Goal: Find specific fact: Find specific fact

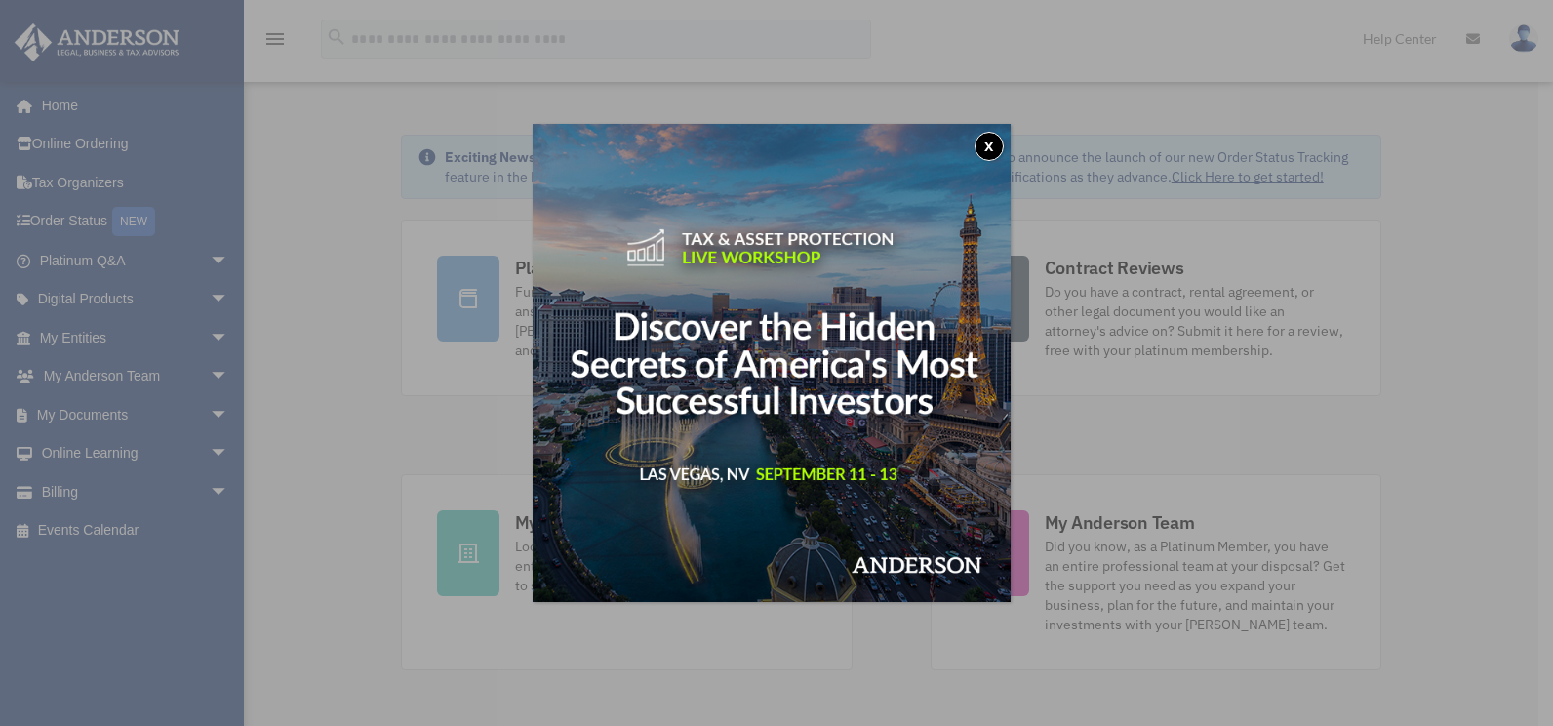
click at [982, 141] on button "x" at bounding box center [989, 146] width 29 height 29
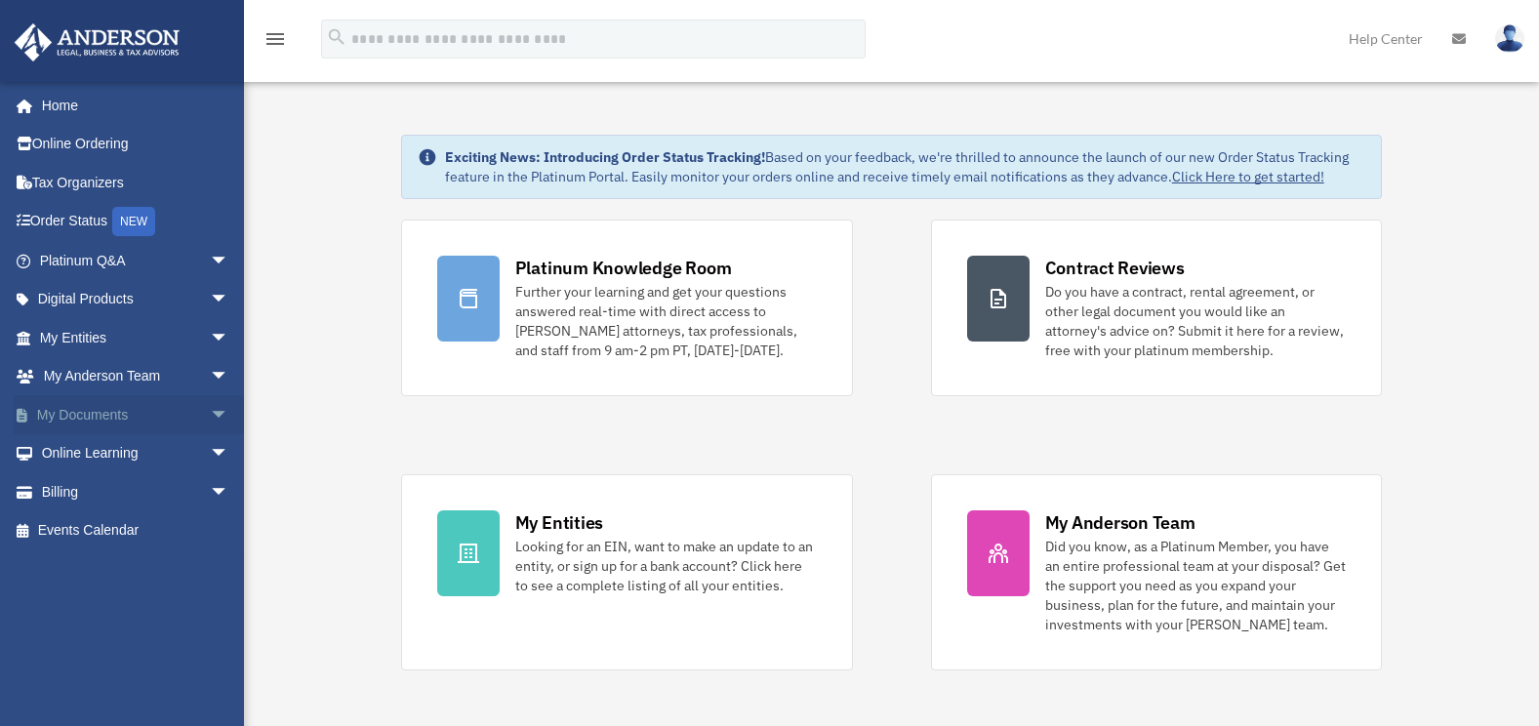
click at [100, 417] on link "My Documents arrow_drop_down" at bounding box center [136, 414] width 245 height 39
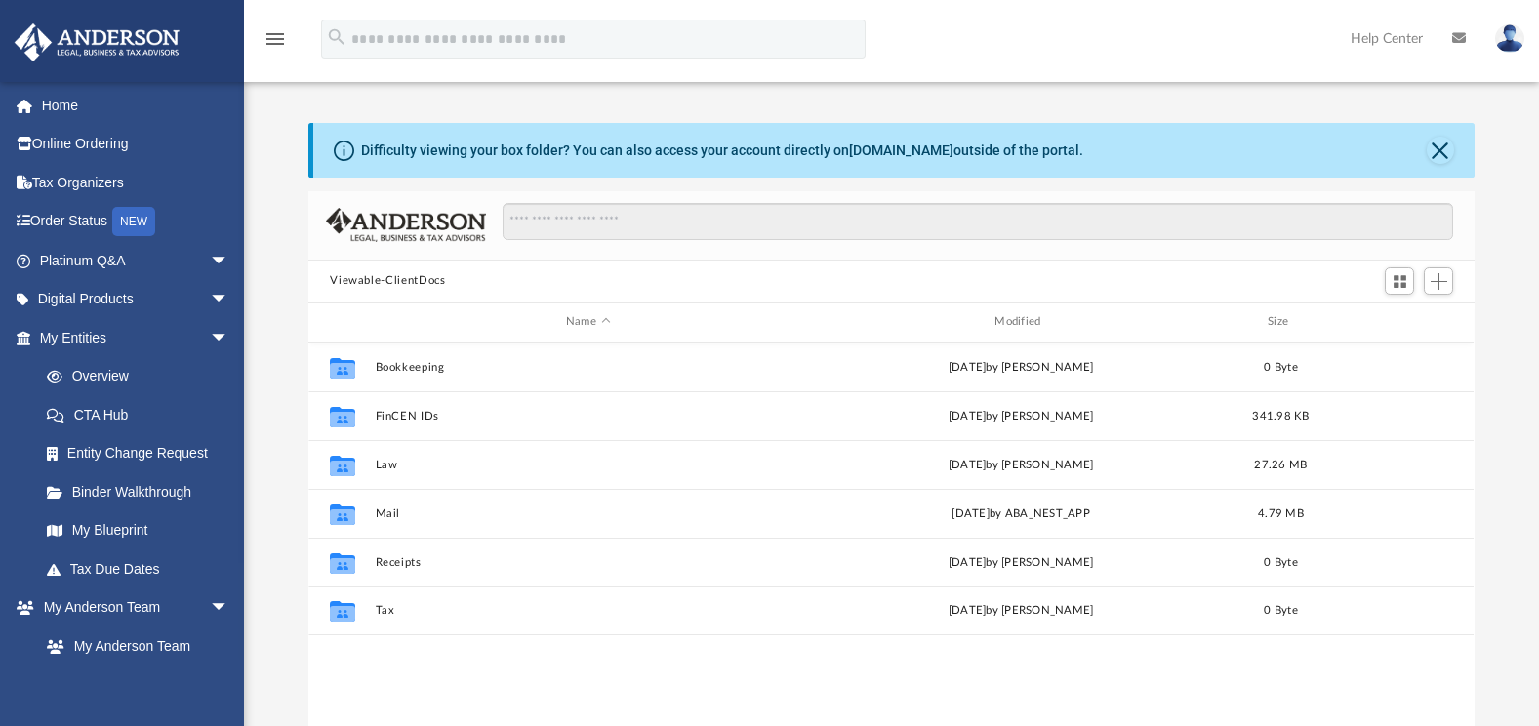
scroll to position [429, 1151]
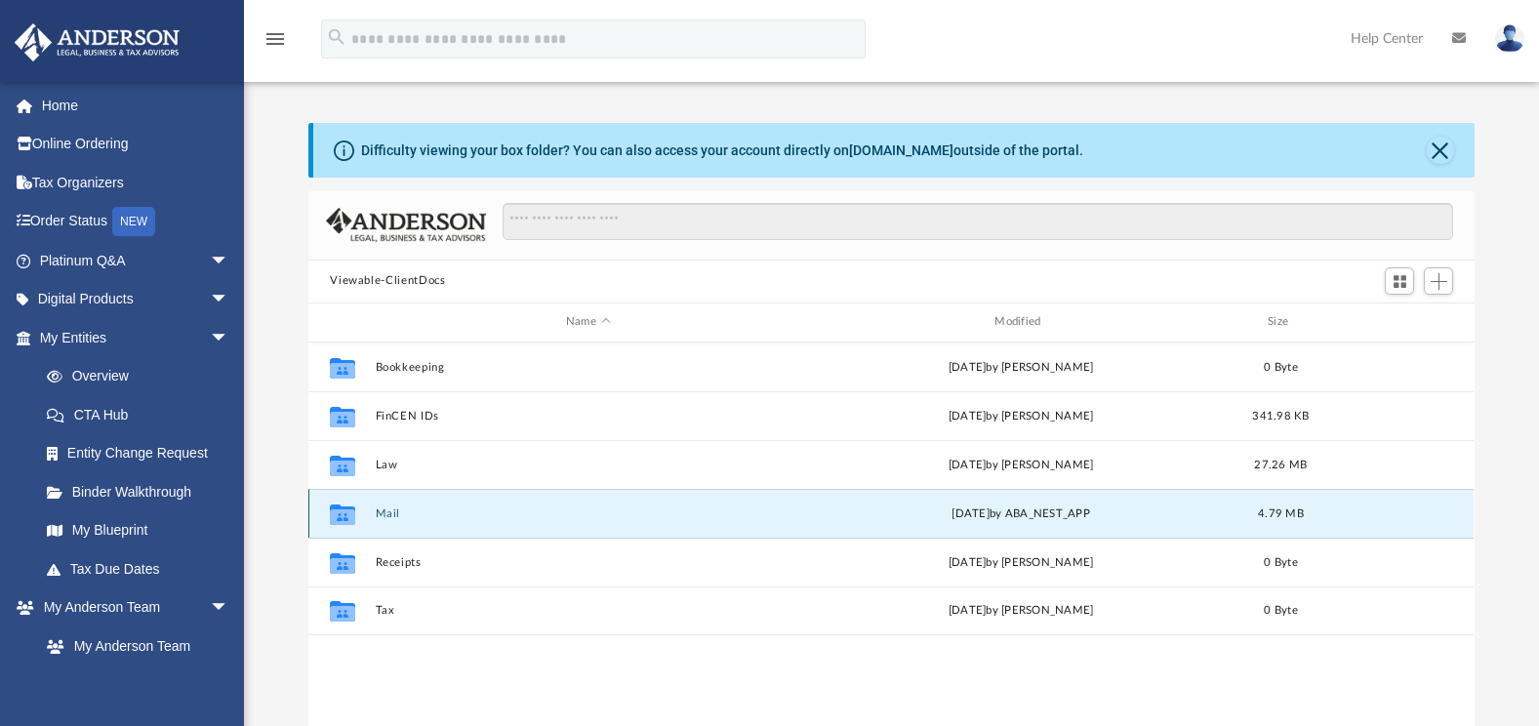
click at [380, 514] on button "Mail" at bounding box center [588, 513] width 424 height 13
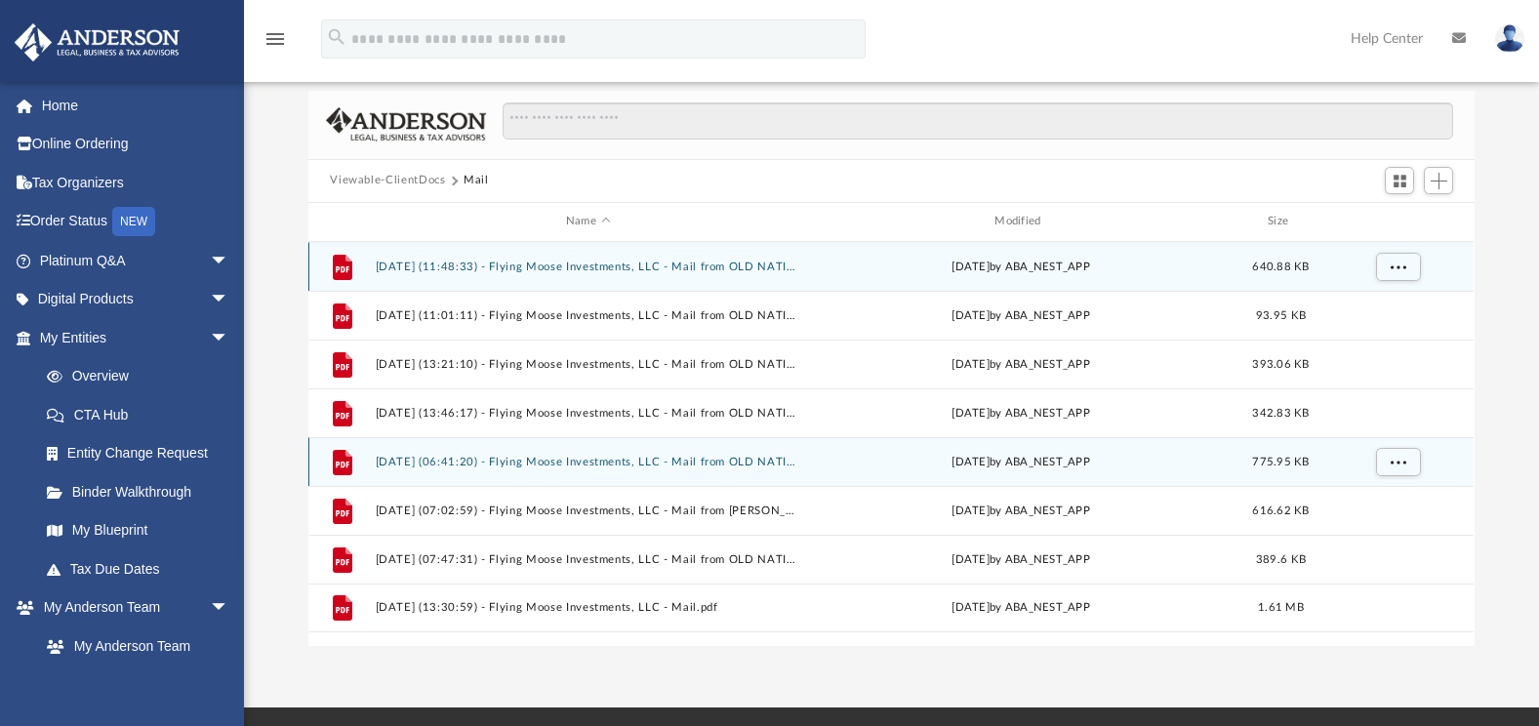
scroll to position [195, 0]
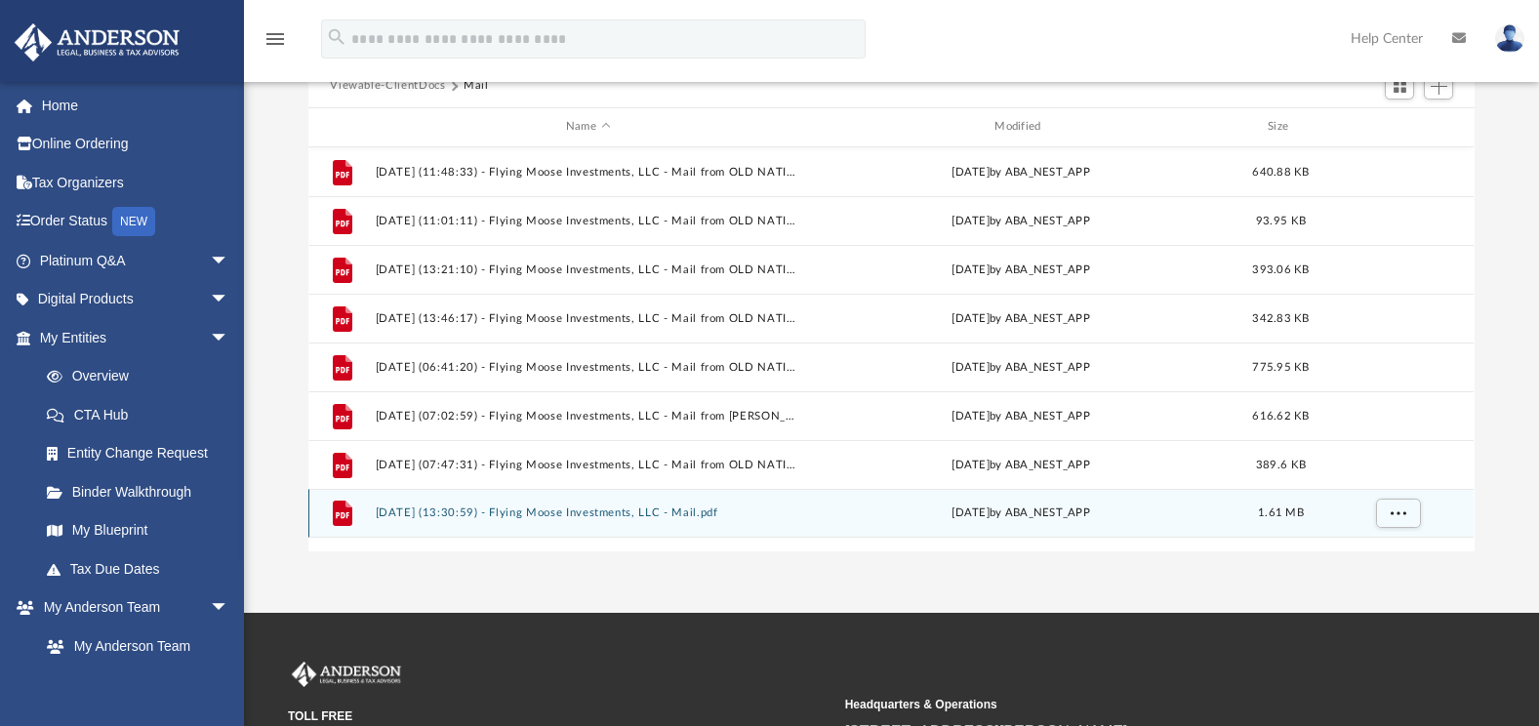
click at [496, 507] on button "2025.08.19 (13:30:59) - Flying Moose Investments, LLC - Mail.pdf" at bounding box center [588, 512] width 424 height 13
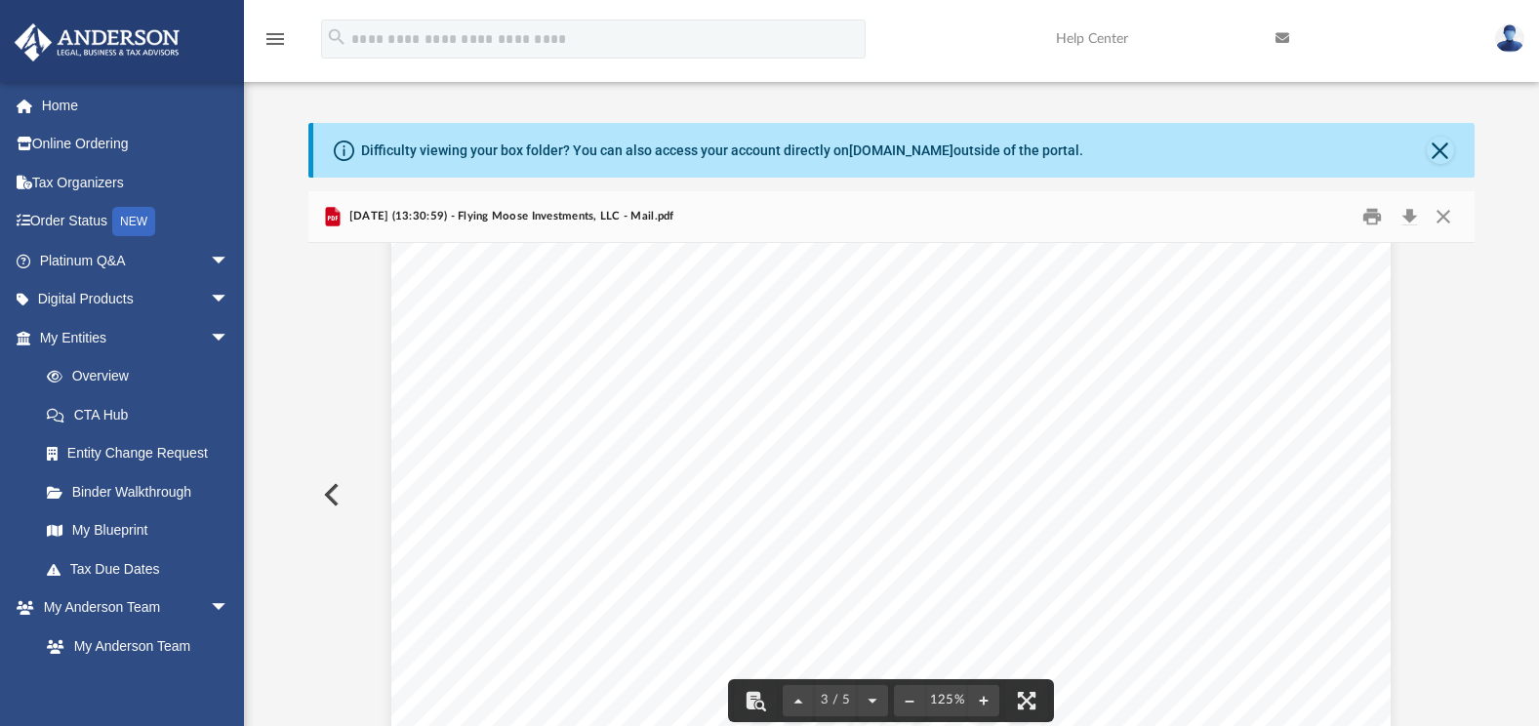
scroll to position [3251, 0]
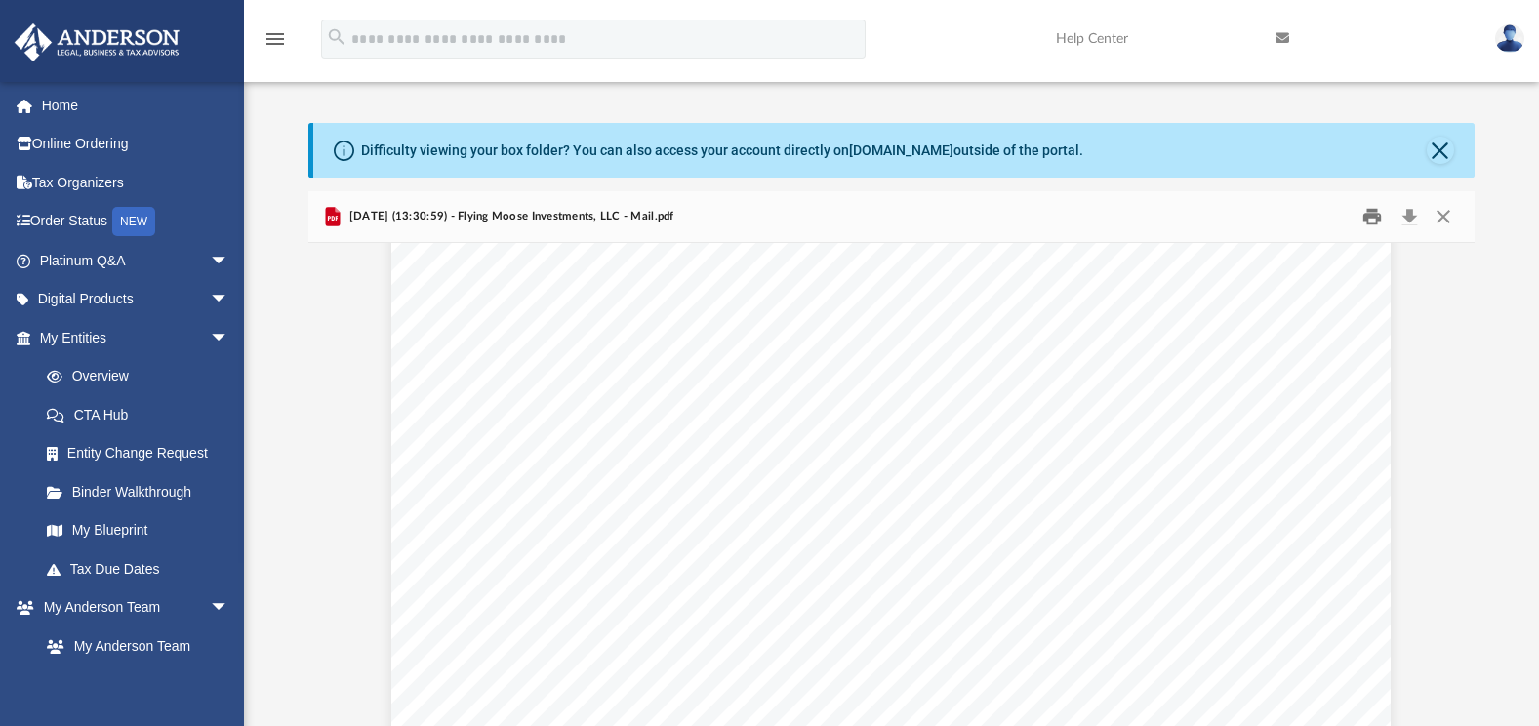
click at [1377, 213] on button "Print" at bounding box center [1371, 216] width 39 height 30
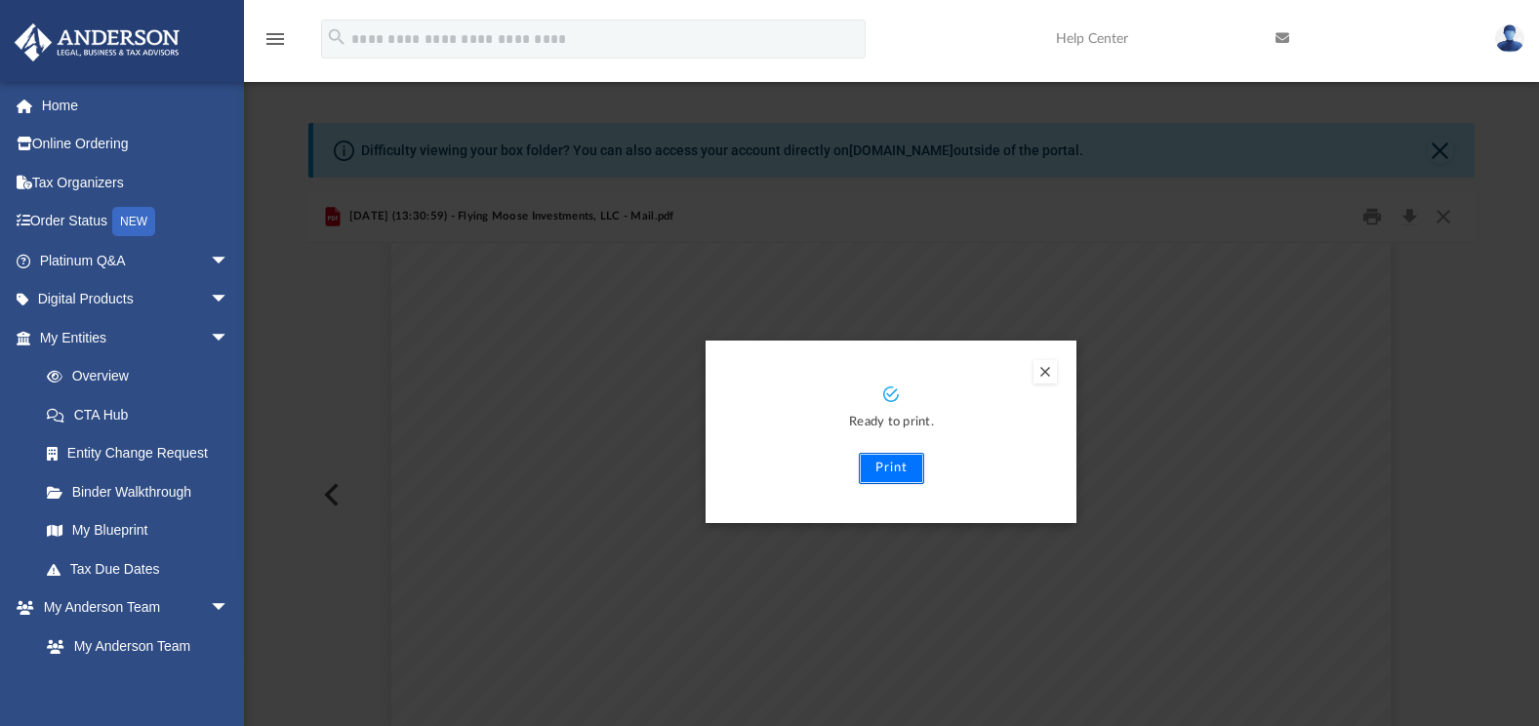
click at [887, 464] on button "Print" at bounding box center [891, 468] width 65 height 31
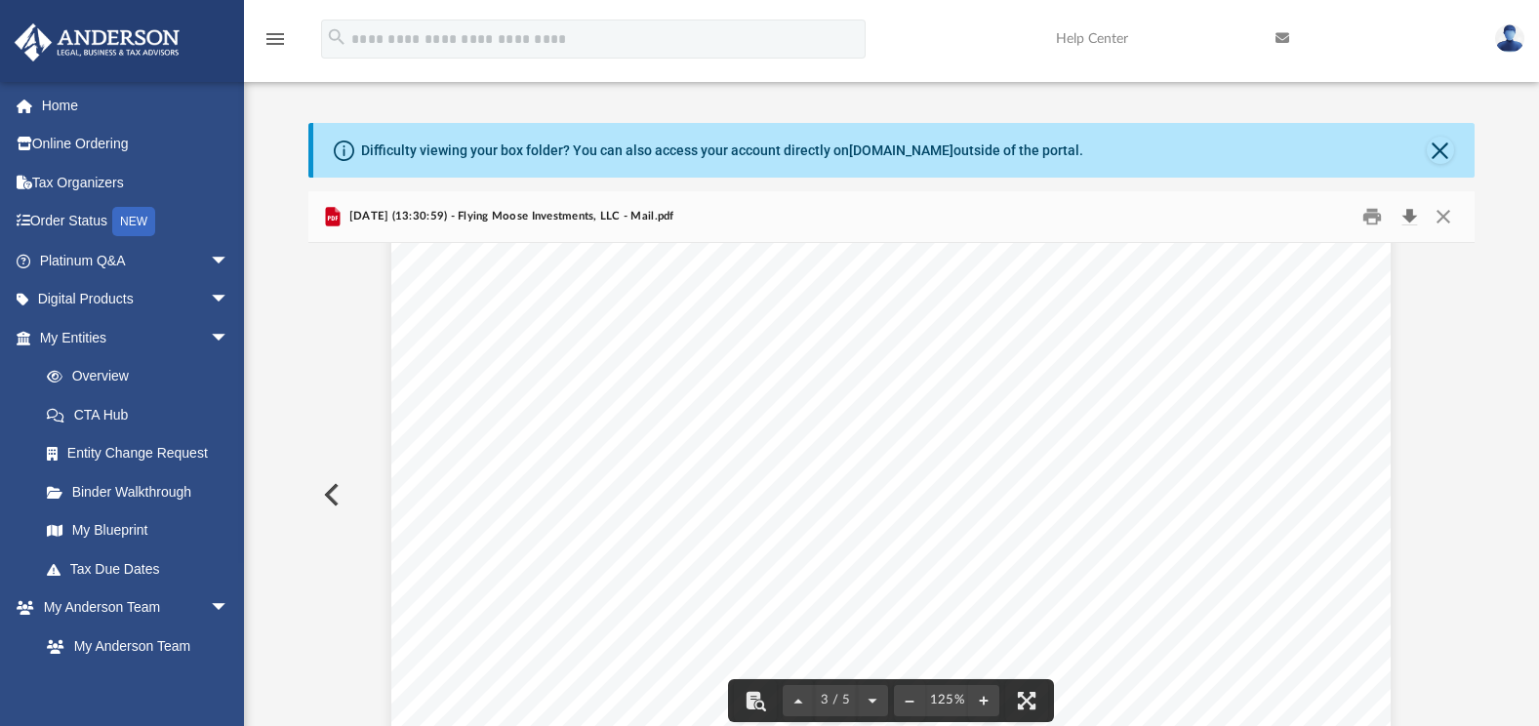
click at [1408, 213] on button "Download" at bounding box center [1408, 216] width 35 height 30
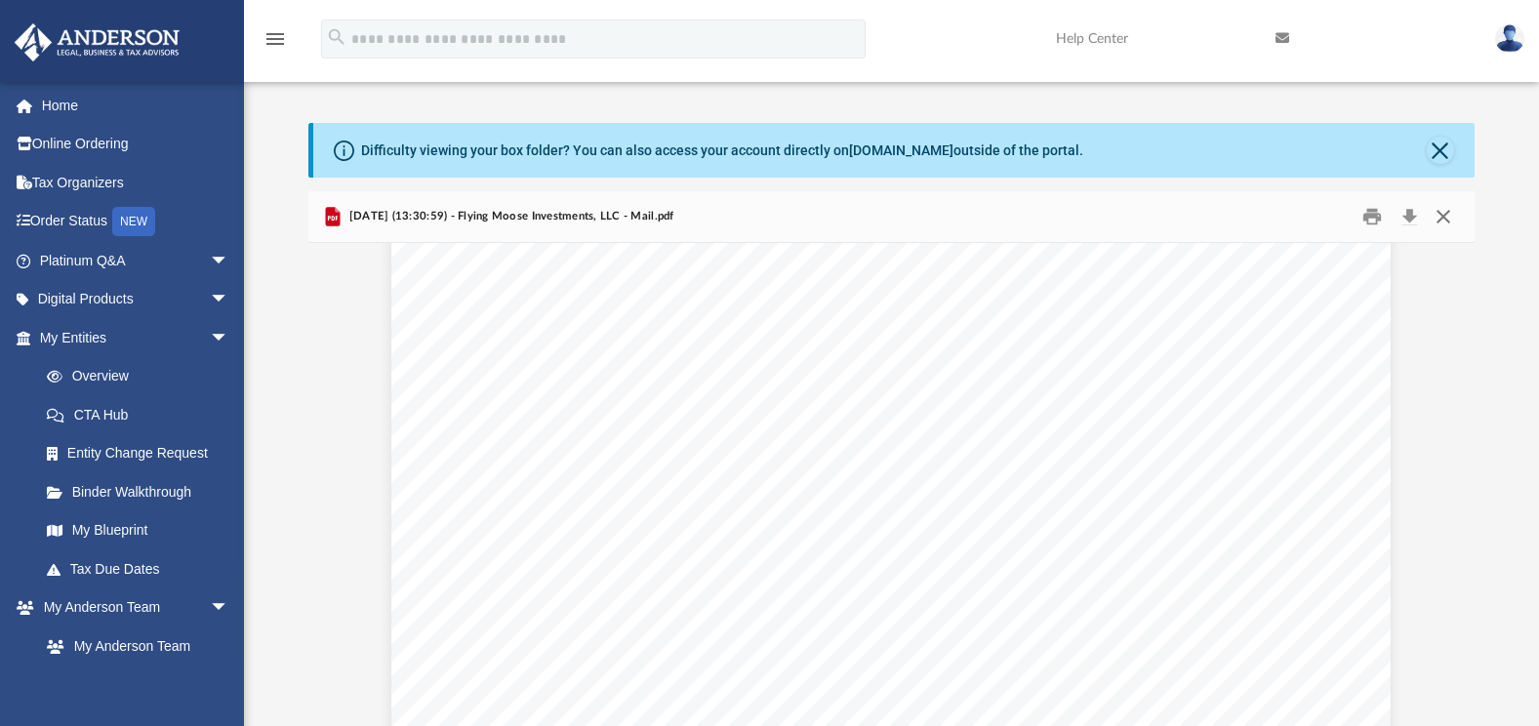
click at [1444, 218] on button "Close" at bounding box center [1443, 216] width 35 height 30
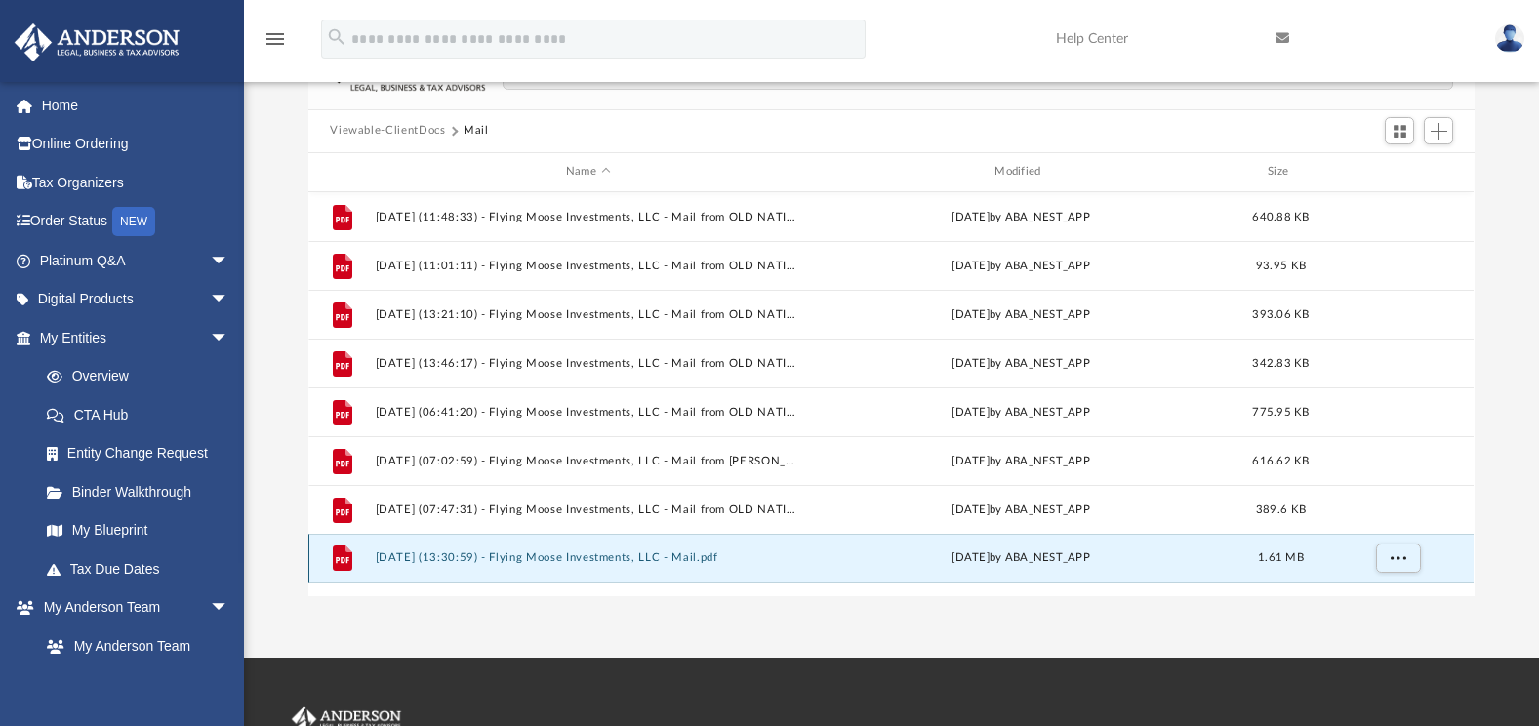
scroll to position [299, 0]
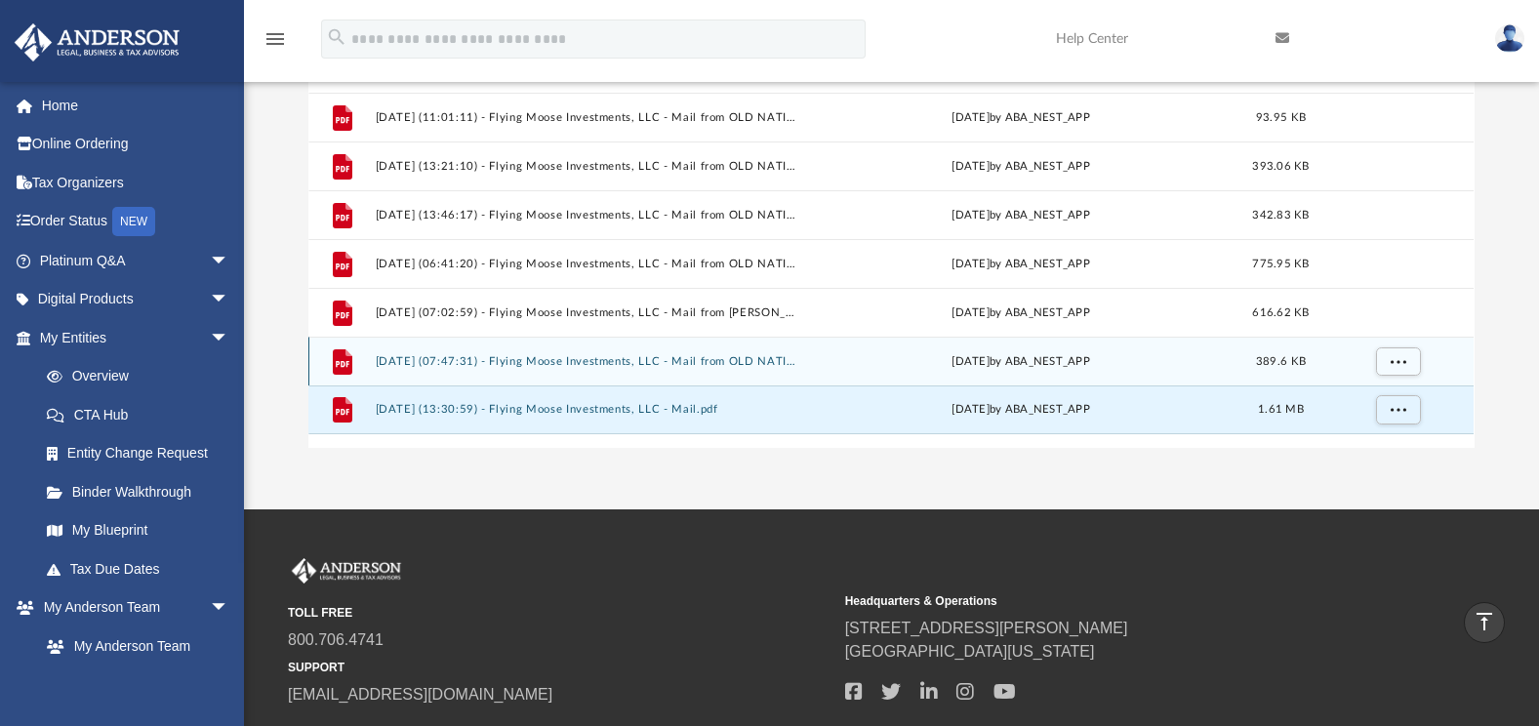
click at [661, 362] on button "2025.07.15 (07:47:31) - Flying Moose Investments, LLC - Mail from OLD NATIONAL …" at bounding box center [588, 361] width 424 height 13
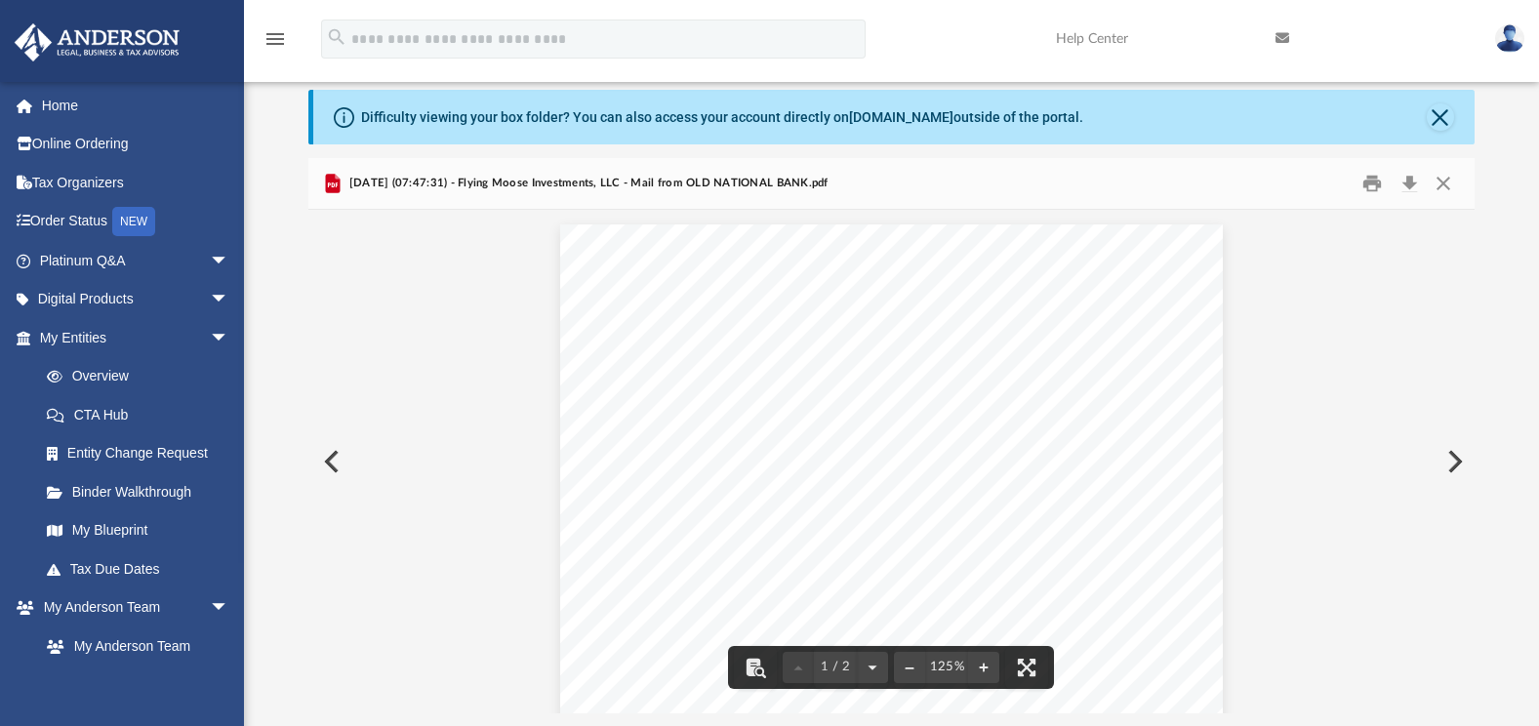
scroll to position [0, 0]
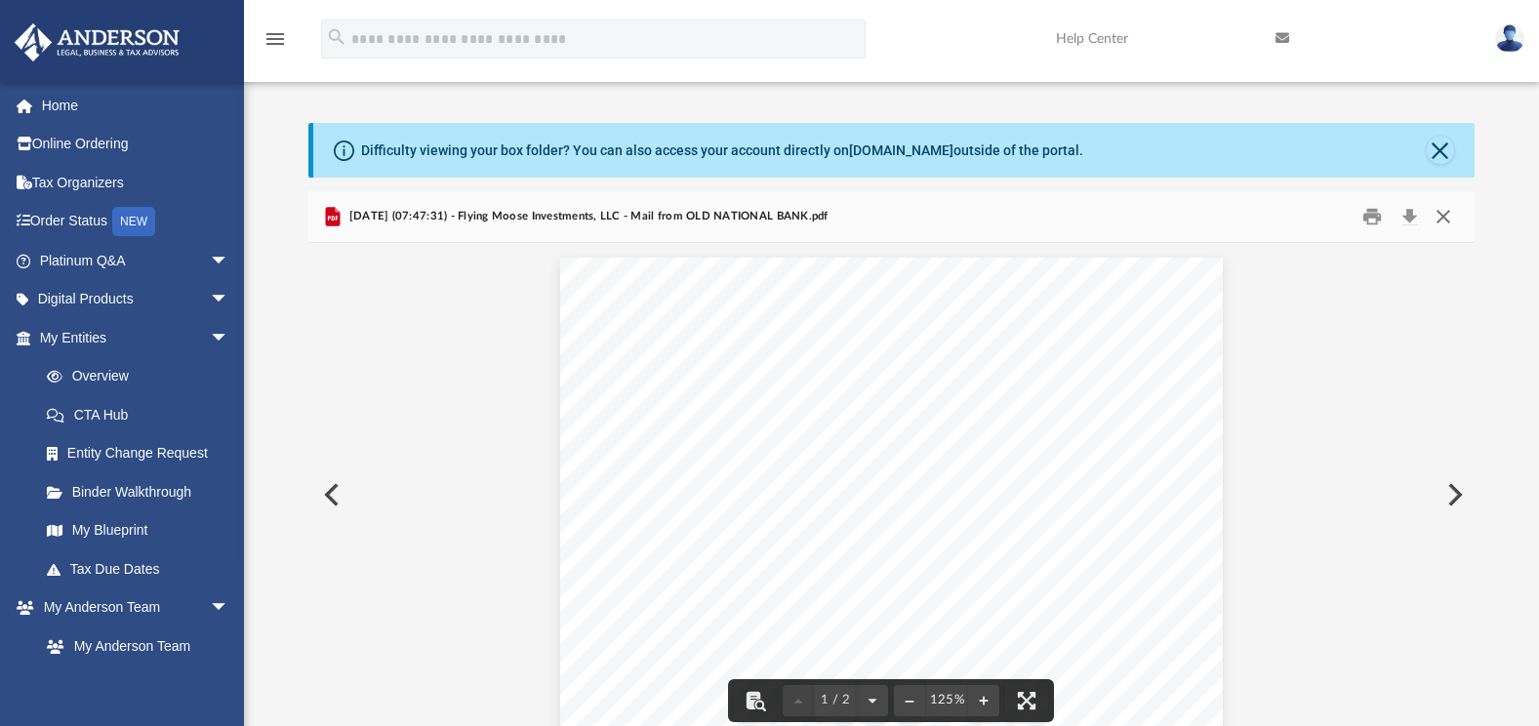
click at [1447, 209] on button "Close" at bounding box center [1443, 216] width 35 height 30
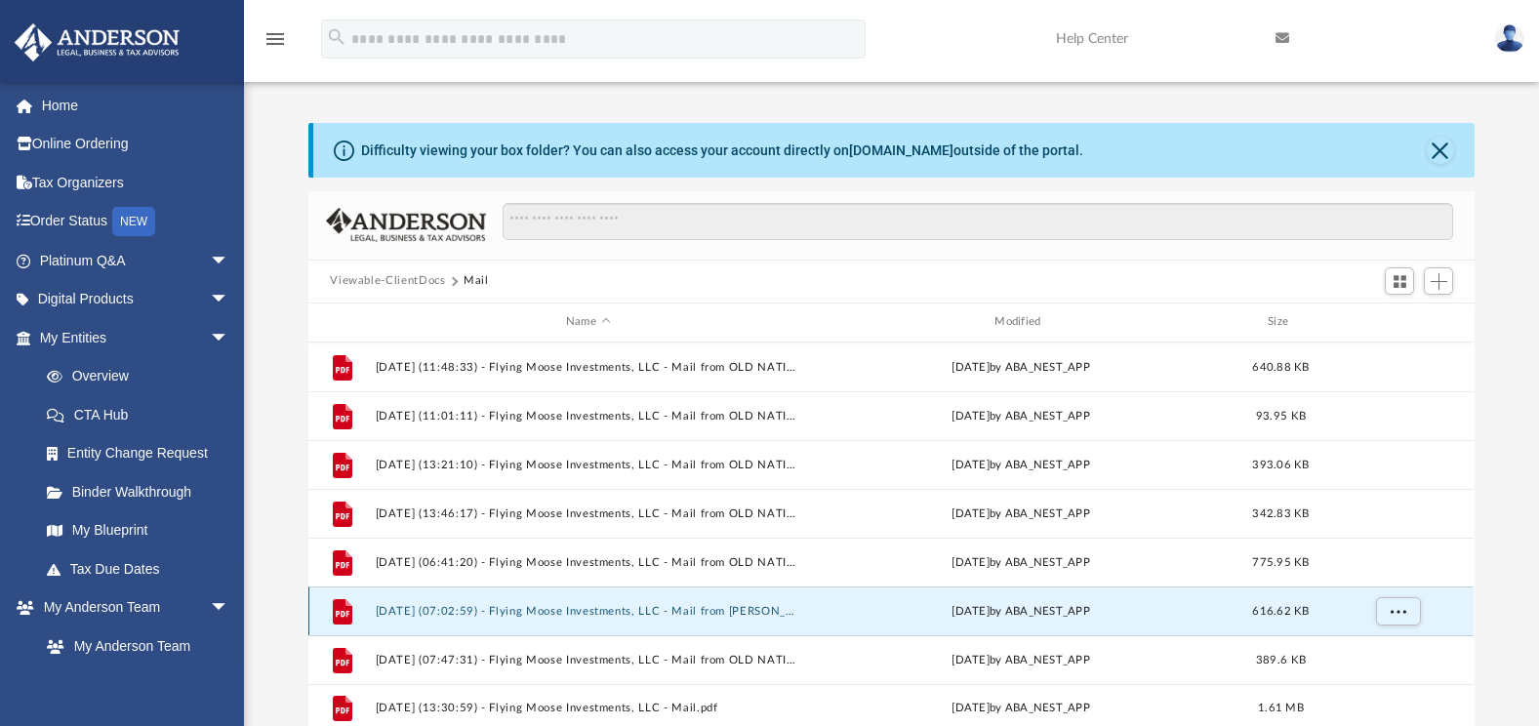
click at [578, 613] on button "2025.06.13 (07:02:59) - Flying Moose Investments, LLC - Mail from Teresa Childe…" at bounding box center [588, 611] width 424 height 13
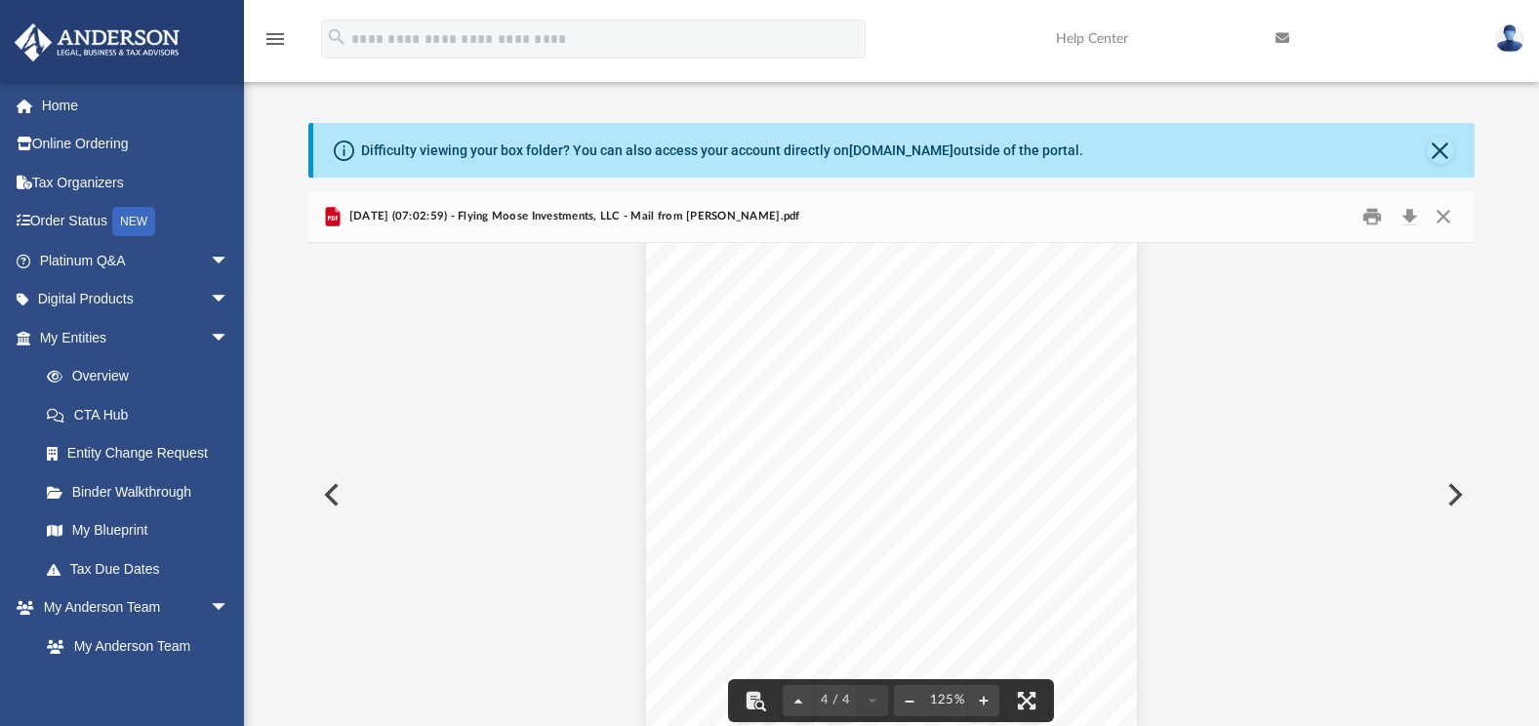
click at [902, 698] on button "File preview" at bounding box center [909, 700] width 31 height 43
click at [902, 697] on button "File preview" at bounding box center [909, 700] width 31 height 43
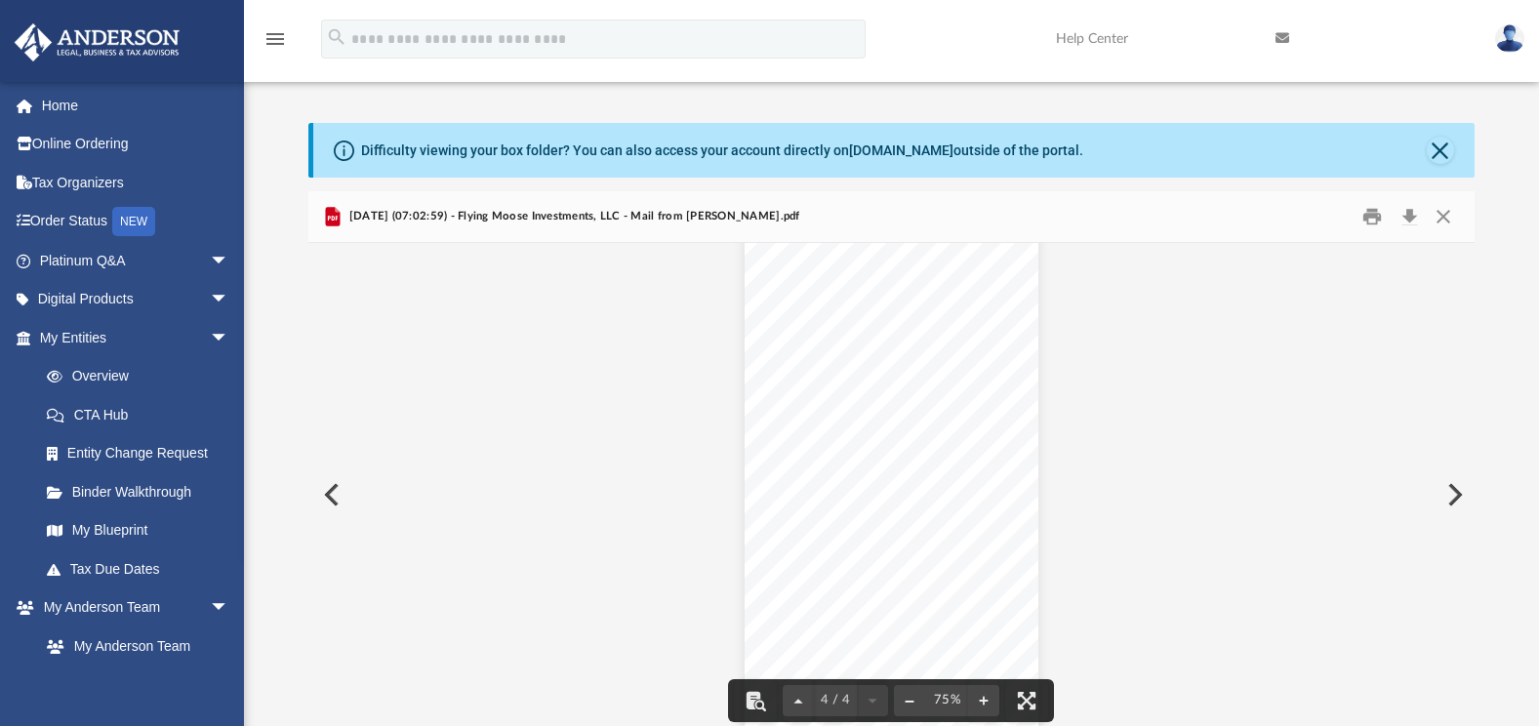
click at [902, 697] on button "File preview" at bounding box center [909, 700] width 31 height 43
click at [1441, 217] on button "Close" at bounding box center [1443, 216] width 35 height 30
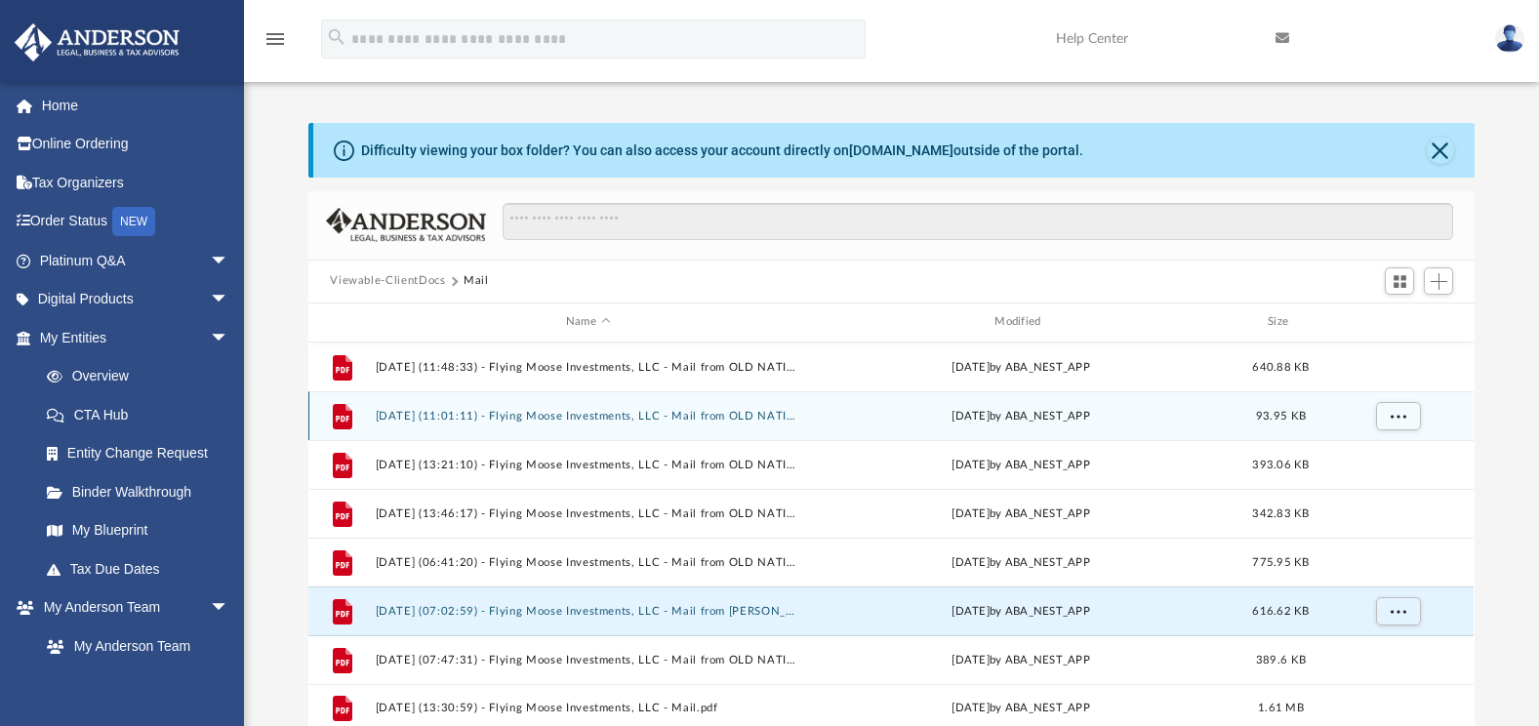
click at [587, 413] on button "2025.03.18 (11:01:11) - Flying Moose Investments, LLC - Mail from OLD NATIONAL …" at bounding box center [588, 416] width 424 height 13
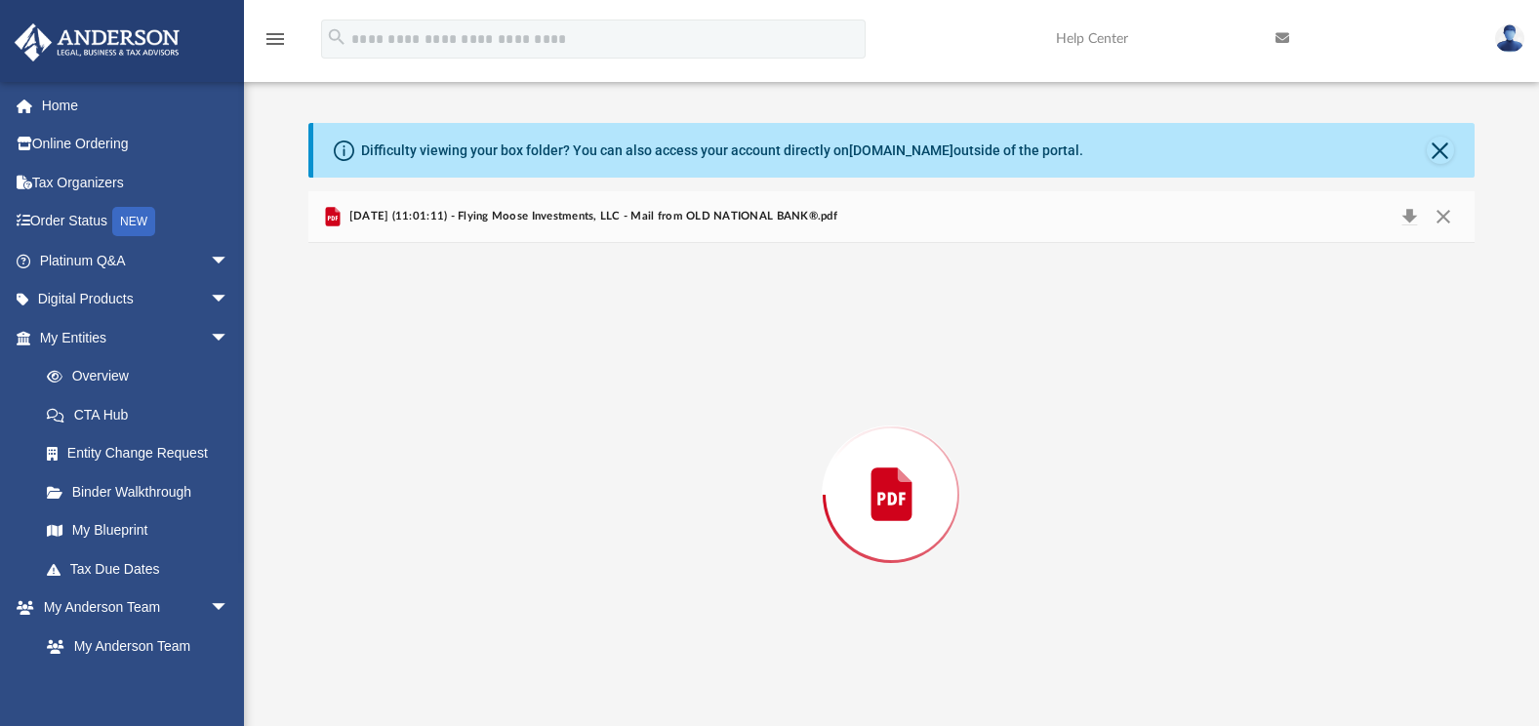
scroll to position [20, 0]
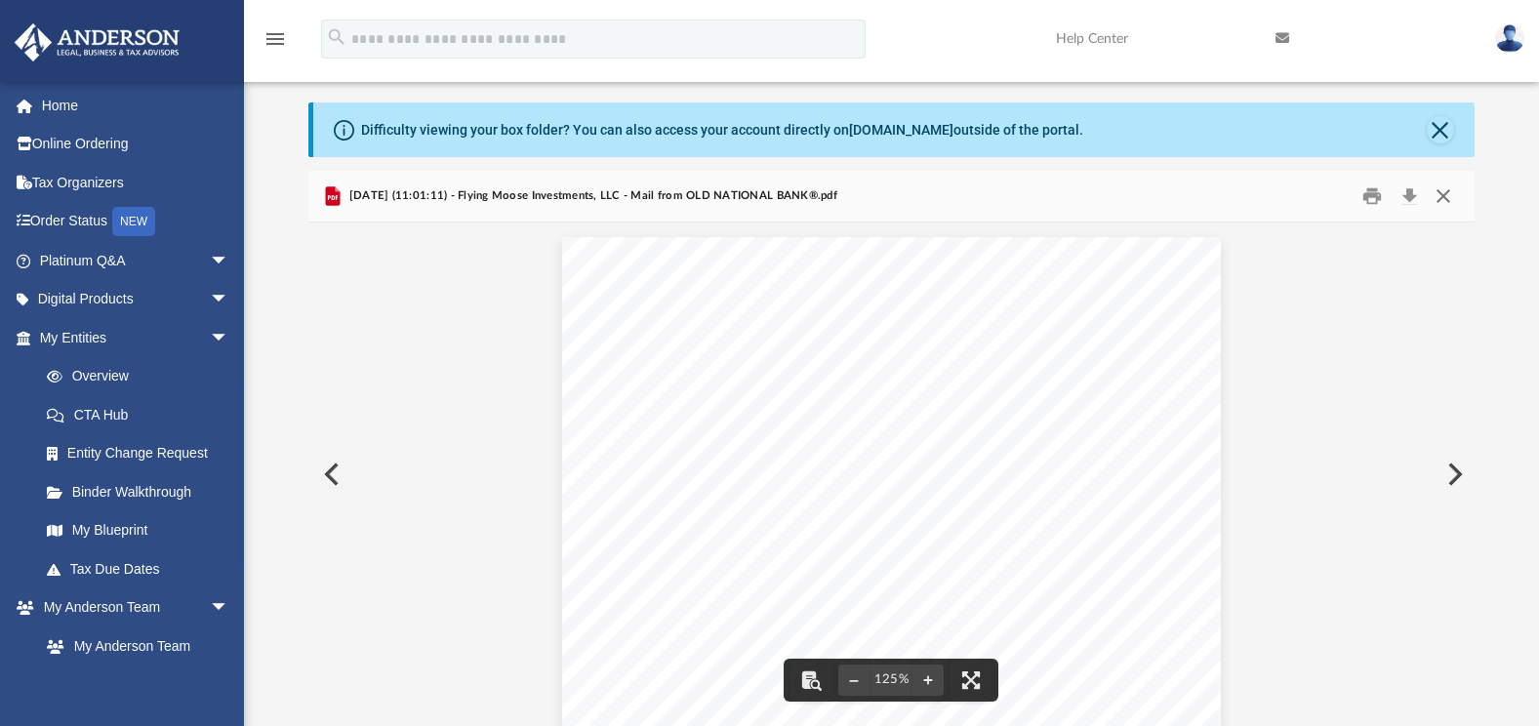
click at [1438, 199] on button "Close" at bounding box center [1443, 196] width 35 height 30
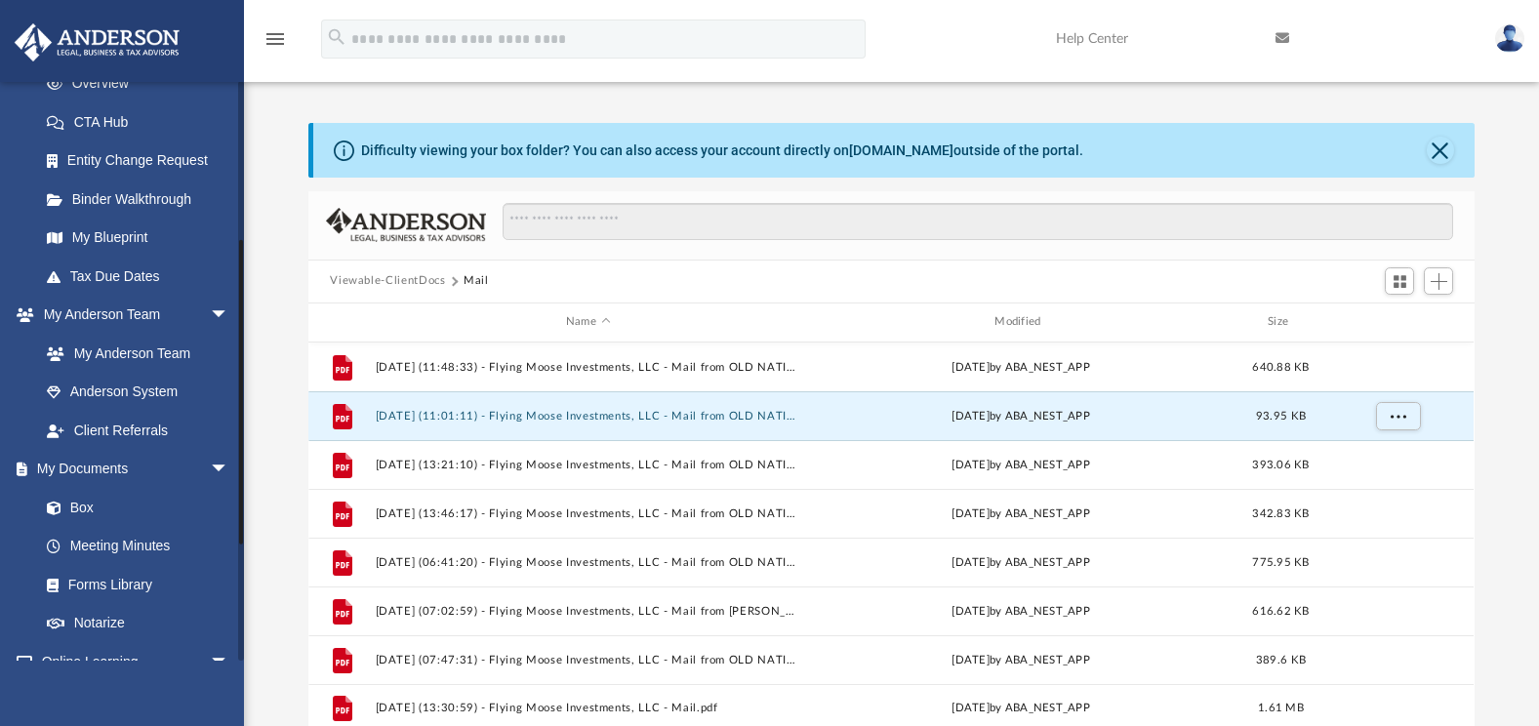
scroll to position [390, 0]
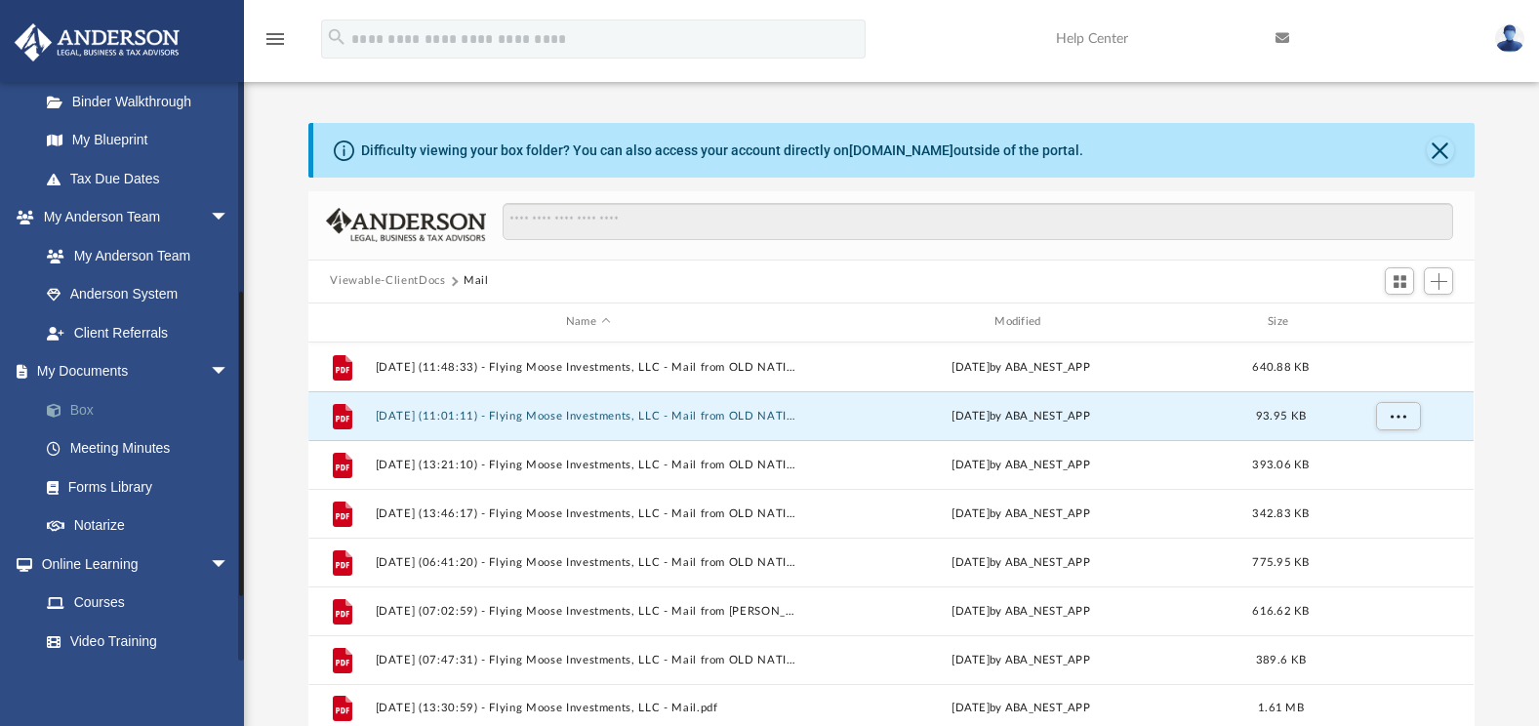
click at [74, 409] on link "Box" at bounding box center [142, 409] width 231 height 39
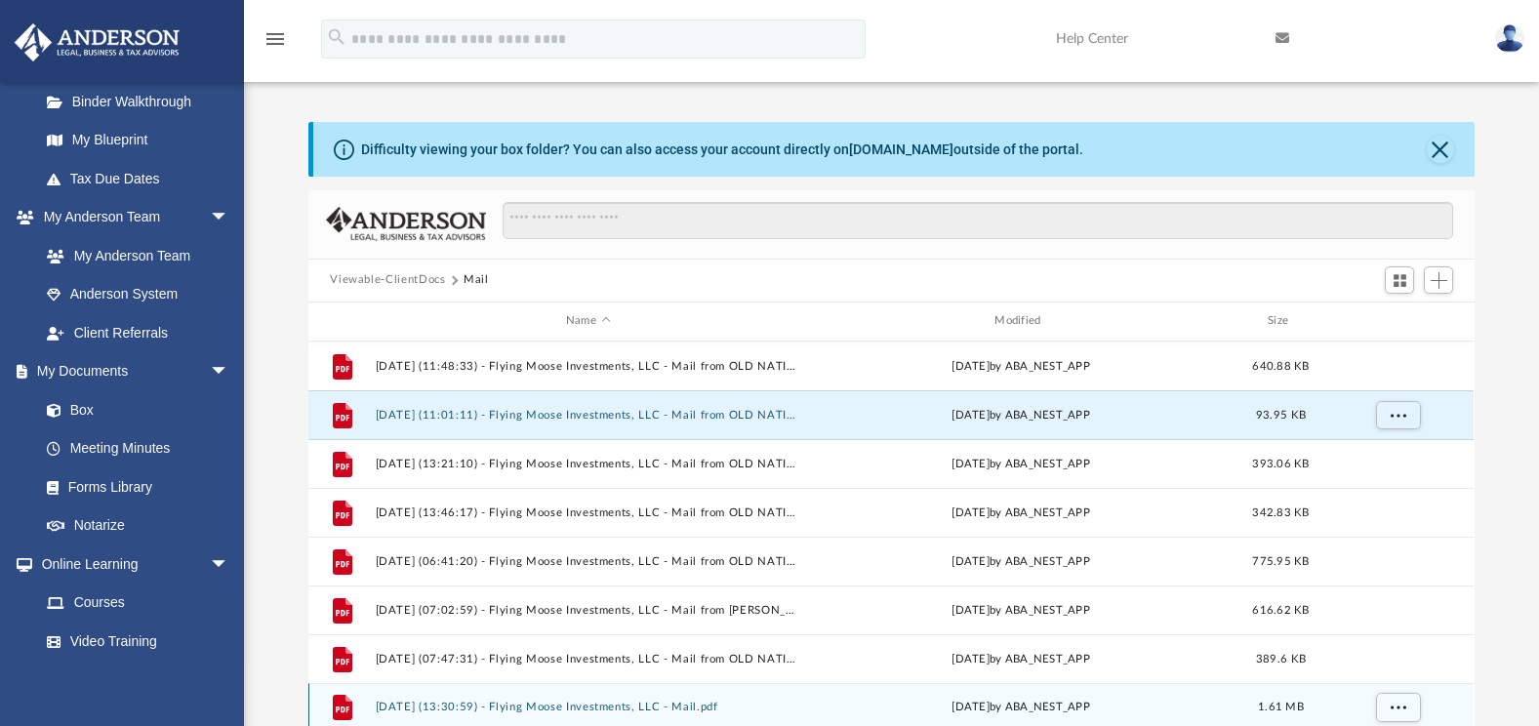
scroll to position [0, 0]
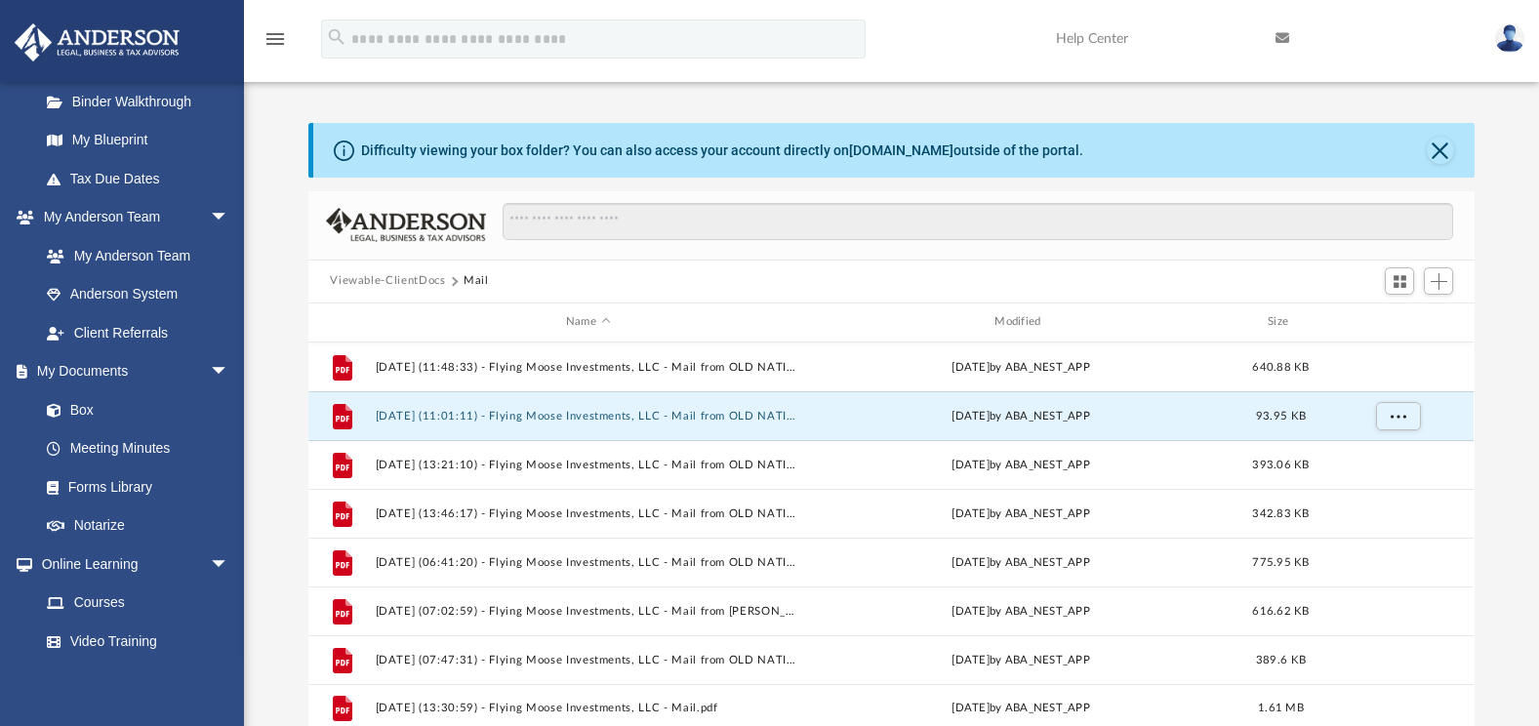
click at [373, 283] on button "Viewable-ClientDocs" at bounding box center [387, 281] width 115 height 18
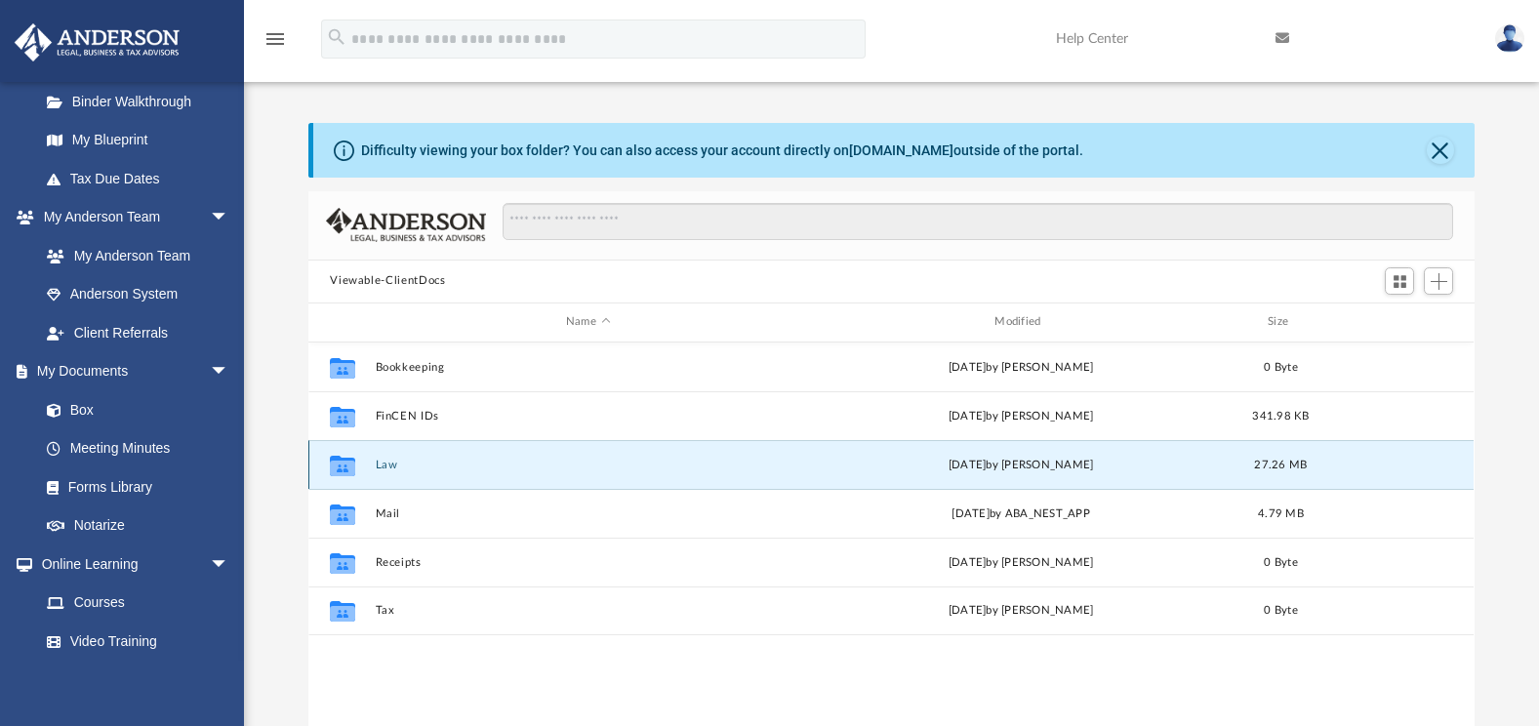
click at [383, 466] on button "Law" at bounding box center [588, 465] width 424 height 13
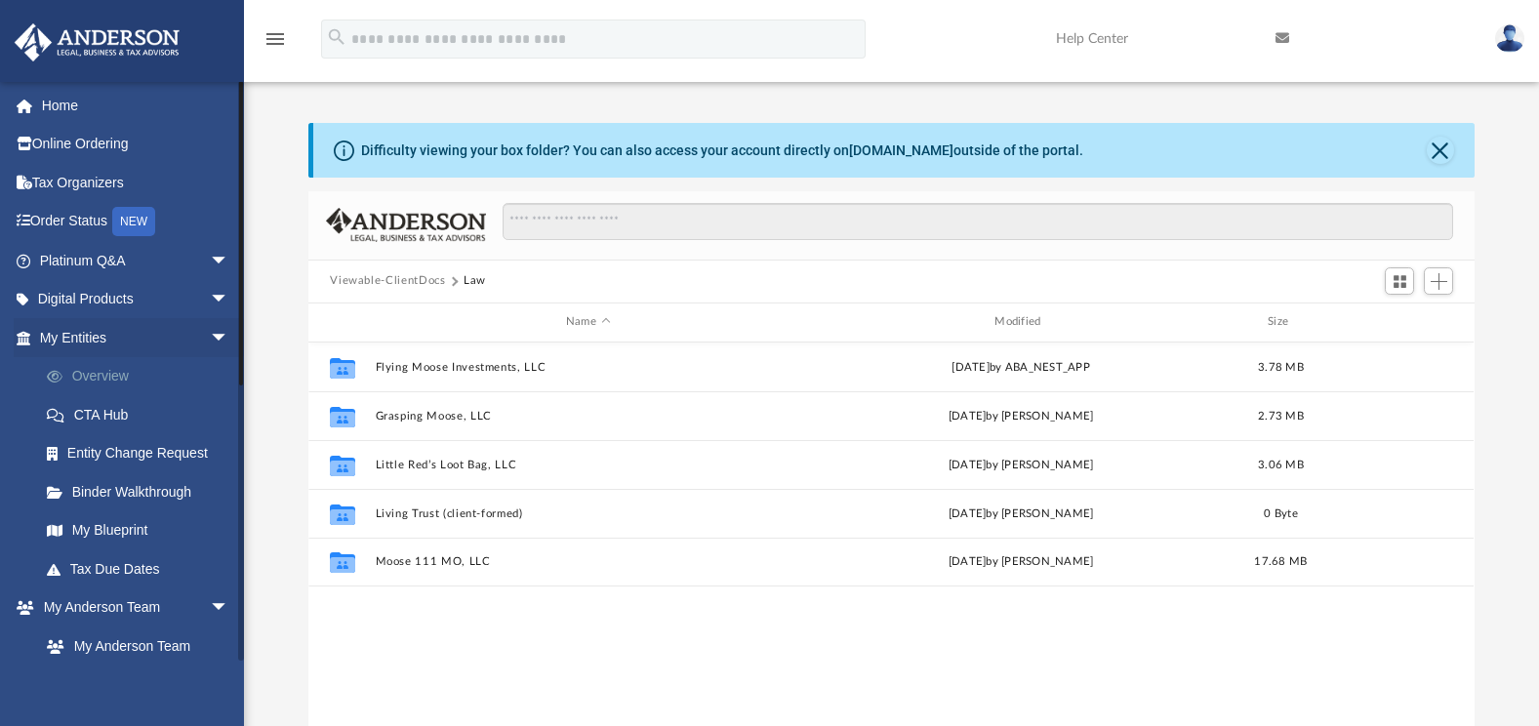
click at [103, 370] on link "Overview" at bounding box center [142, 376] width 231 height 39
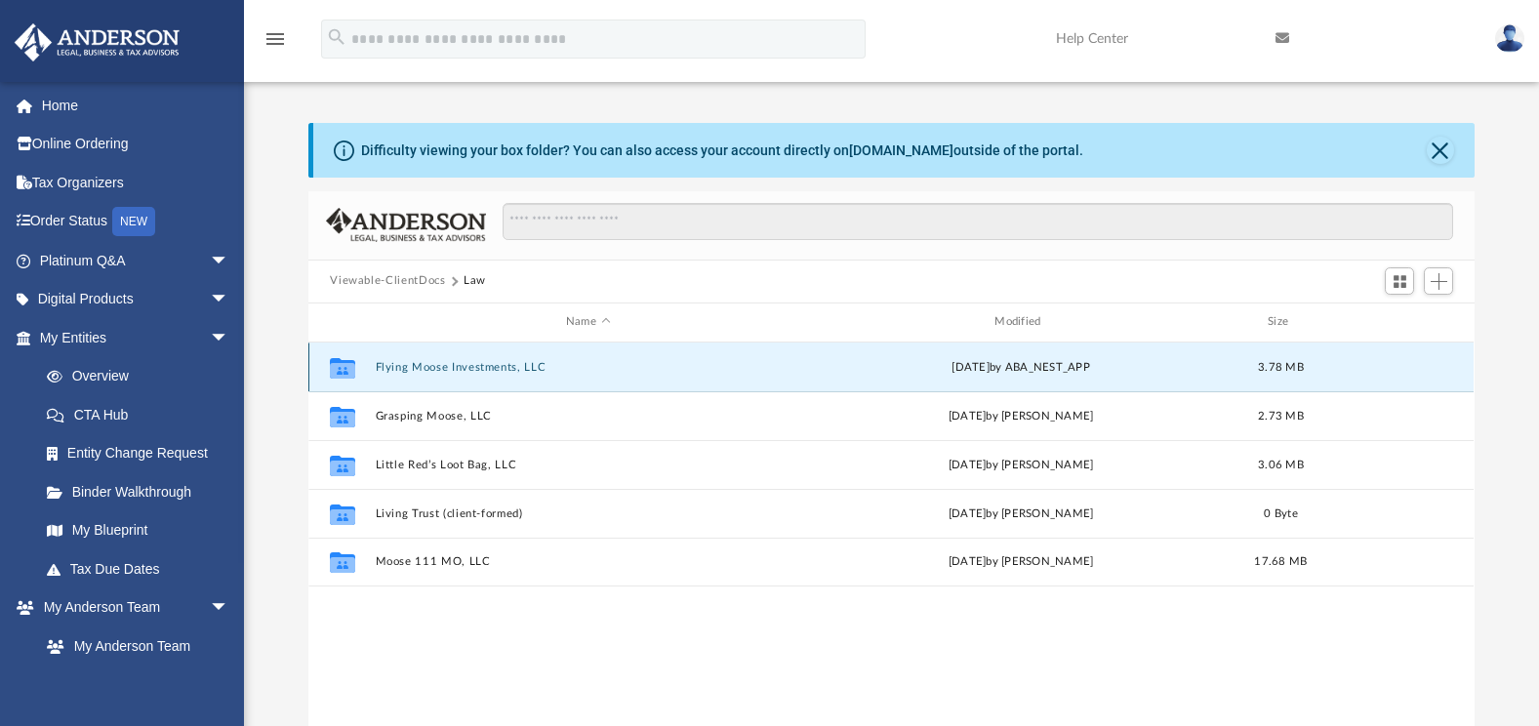
click at [474, 362] on button "Flying Moose Investments, LLC" at bounding box center [588, 367] width 424 height 13
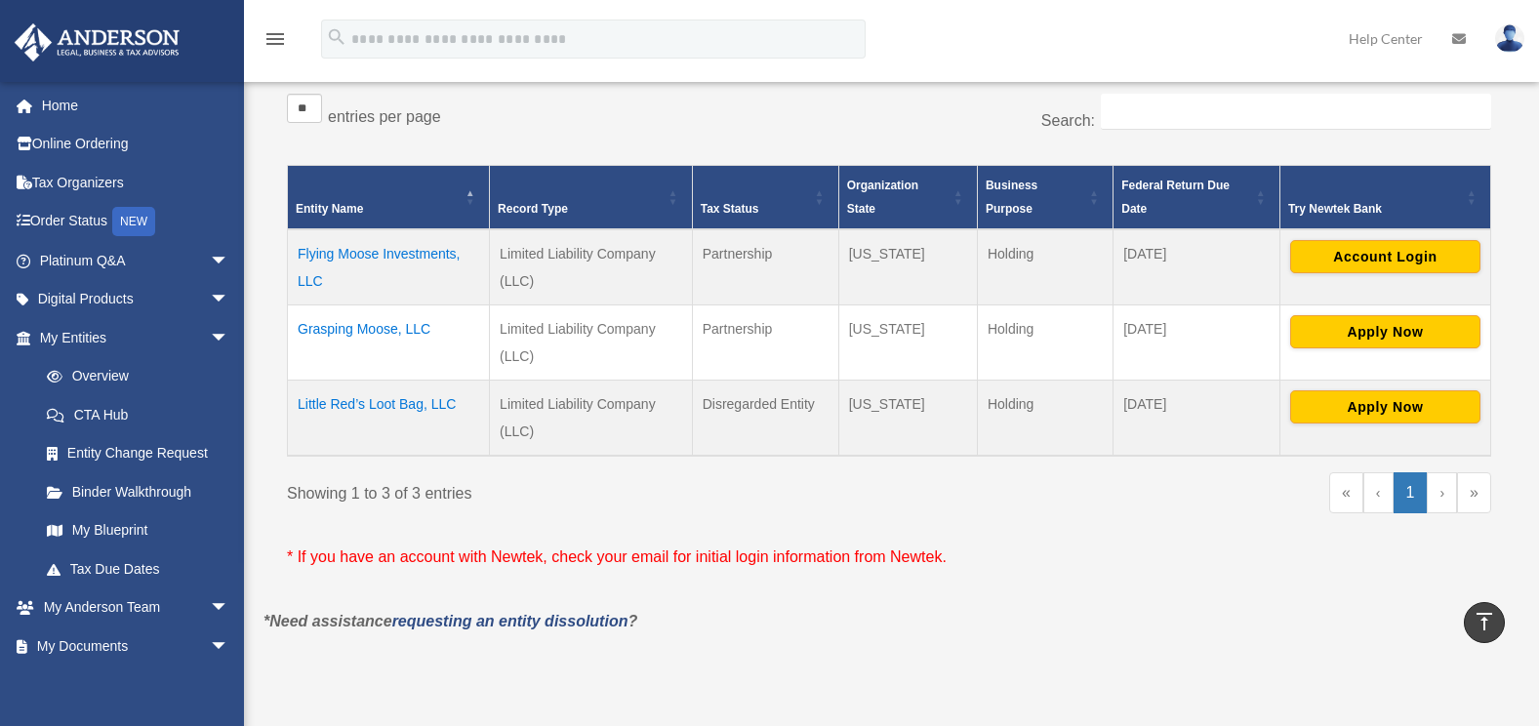
scroll to position [293, 0]
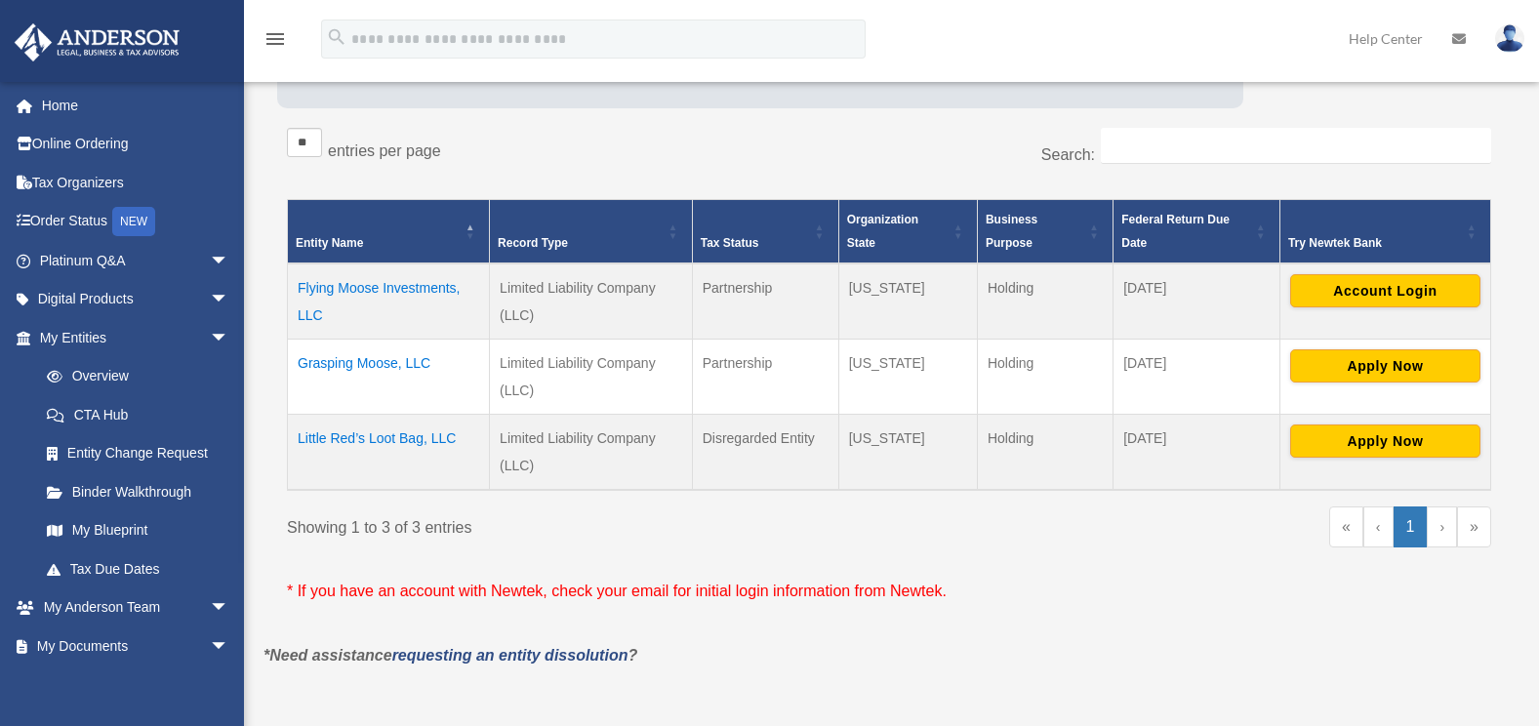
click at [382, 290] on td "Flying Moose Investments, LLC" at bounding box center [389, 301] width 202 height 76
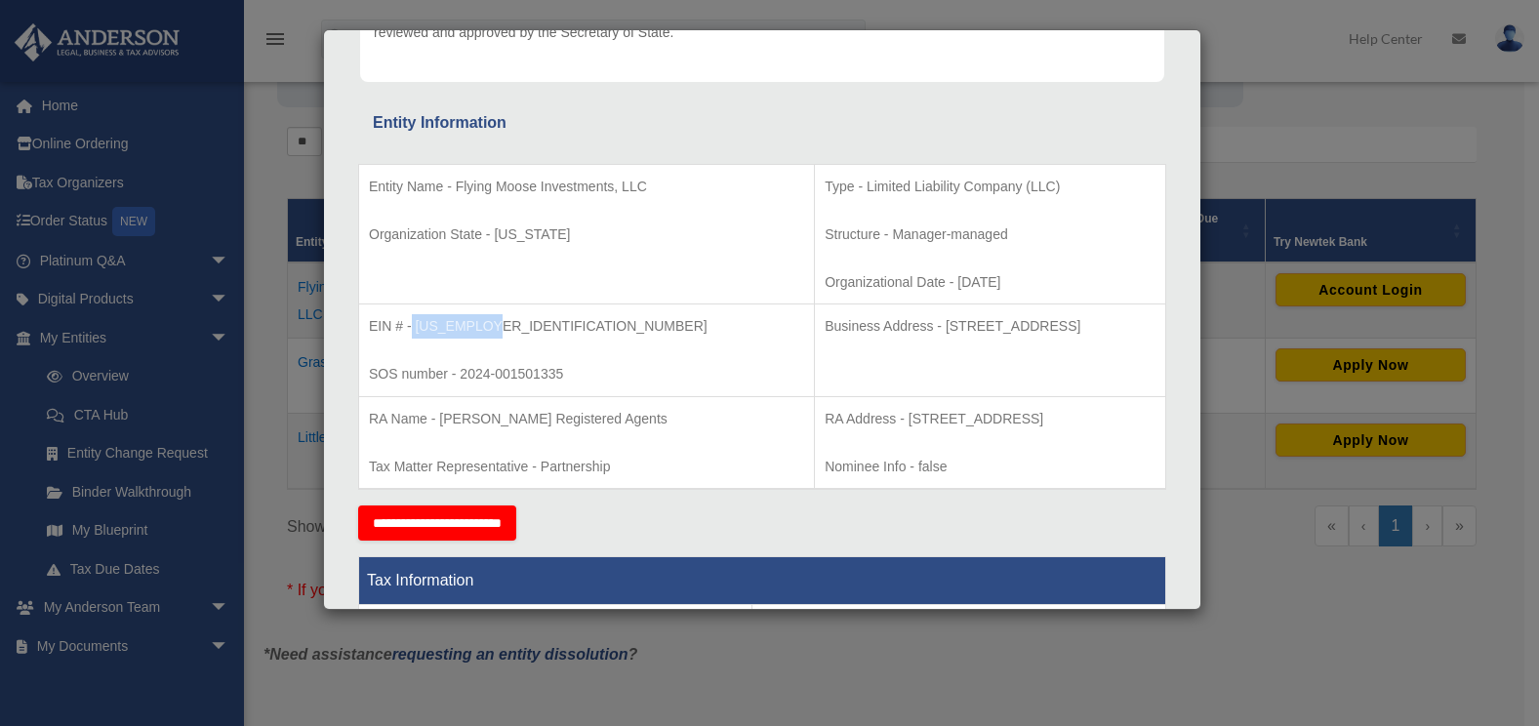
drag, startPoint x: 412, startPoint y: 323, endPoint x: 487, endPoint y: 327, distance: 75.2
click at [487, 327] on p "EIN # - 99-4311205" at bounding box center [586, 326] width 435 height 24
copy p "99-4311205"
